Goal: Complete application form: Complete application form

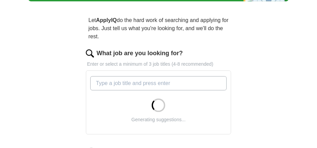
scroll to position [62, 0]
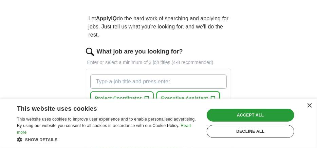
click at [184, 95] on span "Executive Assistant" at bounding box center [184, 98] width 47 height 7
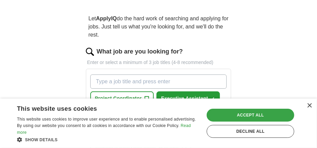
click at [239, 114] on div "Accept all" at bounding box center [251, 115] width 88 height 13
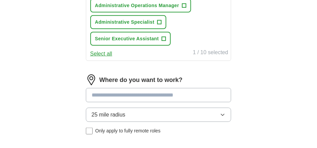
scroll to position [206, 0]
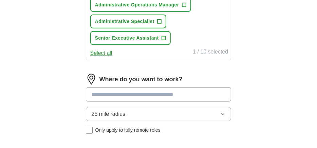
click at [211, 88] on input at bounding box center [159, 95] width 146 height 14
type input "*****"
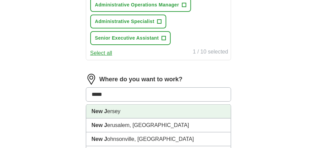
click at [197, 105] on li "New J ersey" at bounding box center [158, 112] width 145 height 14
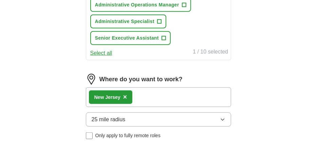
click at [224, 119] on icon "button" at bounding box center [222, 120] width 3 height 2
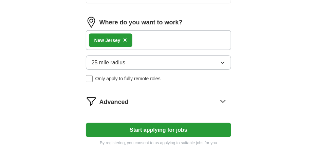
scroll to position [264, 0]
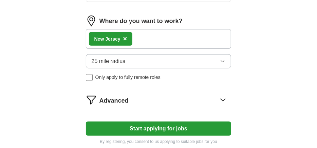
click at [203, 122] on button "Start applying for jobs" at bounding box center [159, 129] width 146 height 14
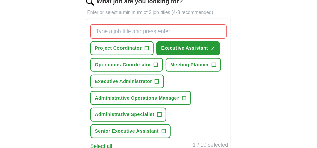
scroll to position [111, 0]
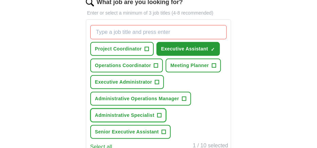
click at [153, 112] on span "Administrative Specialist" at bounding box center [124, 115] width 59 height 7
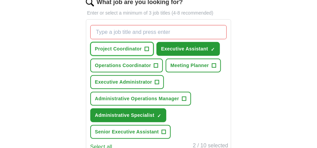
click at [141, 46] on span "Project Coordinator" at bounding box center [118, 49] width 47 height 7
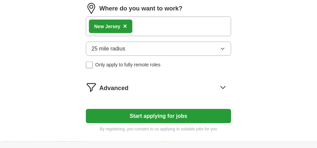
scroll to position [278, 0]
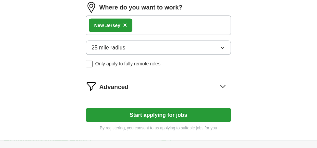
click at [208, 108] on button "Start applying for jobs" at bounding box center [159, 115] width 146 height 14
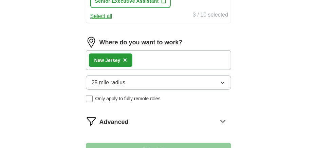
select select "**"
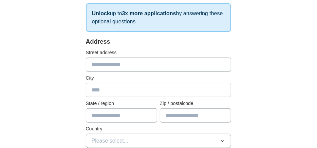
scroll to position [128, 0]
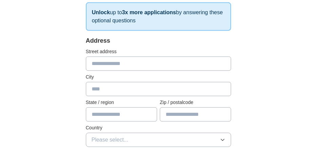
click at [208, 57] on input "text" at bounding box center [159, 64] width 146 height 14
type input "**********"
type input "**"
type input "*****"
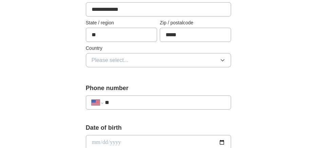
scroll to position [209, 0]
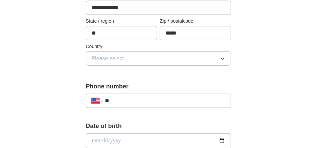
click at [224, 56] on icon "button" at bounding box center [222, 58] width 5 height 5
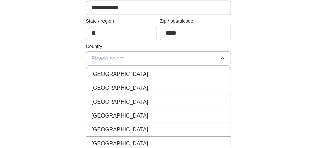
click at [197, 84] on div "[GEOGRAPHIC_DATA]" at bounding box center [159, 88] width 134 height 8
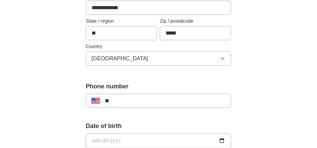
click at [184, 97] on input "**" at bounding box center [165, 101] width 121 height 8
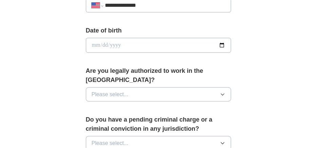
scroll to position [307, 0]
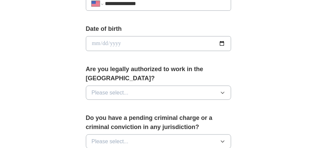
type input "**********"
click at [94, 39] on input "date" at bounding box center [159, 43] width 146 height 15
type input "**********"
click at [106, 89] on span "Please select..." at bounding box center [110, 93] width 37 height 8
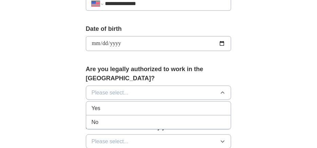
click at [103, 105] on div "Yes" at bounding box center [159, 109] width 134 height 8
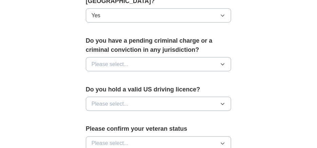
scroll to position [387, 0]
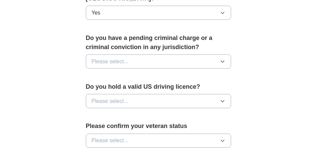
click at [224, 55] on button "Please select..." at bounding box center [159, 62] width 146 height 14
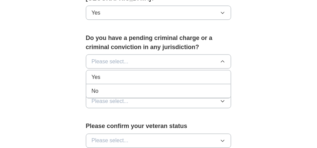
click at [180, 87] on div "No" at bounding box center [159, 91] width 134 height 8
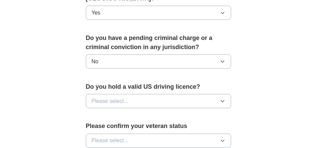
click at [186, 94] on button "Please select..." at bounding box center [159, 101] width 146 height 14
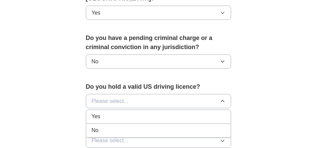
click at [160, 113] on div "Yes" at bounding box center [159, 117] width 134 height 8
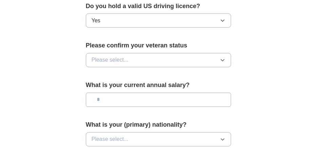
scroll to position [469, 0]
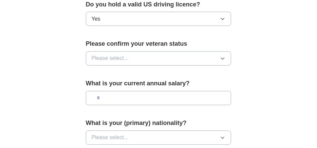
click at [184, 52] on button "Please select..." at bounding box center [159, 59] width 146 height 14
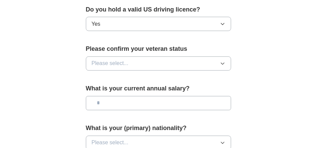
scroll to position [472, 0]
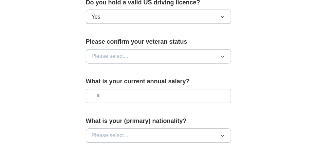
click at [221, 54] on icon "button" at bounding box center [222, 56] width 5 height 5
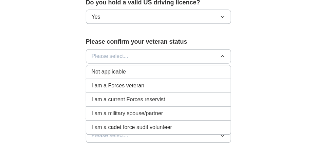
click at [191, 68] on div "Not applicable" at bounding box center [159, 72] width 134 height 8
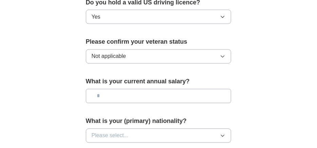
click at [198, 89] on input "text" at bounding box center [159, 96] width 146 height 14
click at [141, 89] on input "text" at bounding box center [159, 96] width 146 height 14
type input "*******"
click at [135, 129] on button "Please select..." at bounding box center [159, 136] width 146 height 14
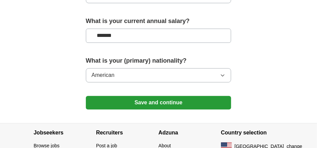
scroll to position [533, 0]
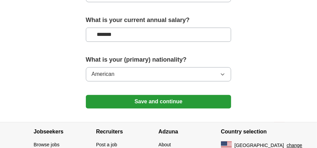
click at [182, 95] on button "Save and continue" at bounding box center [159, 102] width 146 height 14
